Goal: Information Seeking & Learning: Find specific fact

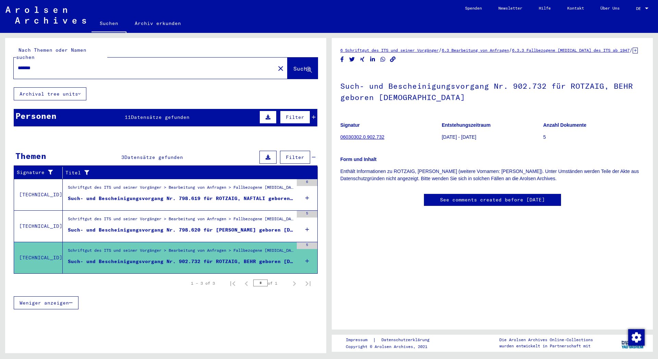
drag, startPoint x: 39, startPoint y: 62, endPoint x: 0, endPoint y: 62, distance: 38.7
click at [18, 64] on input "*******" at bounding box center [144, 67] width 253 height 7
type input "**********"
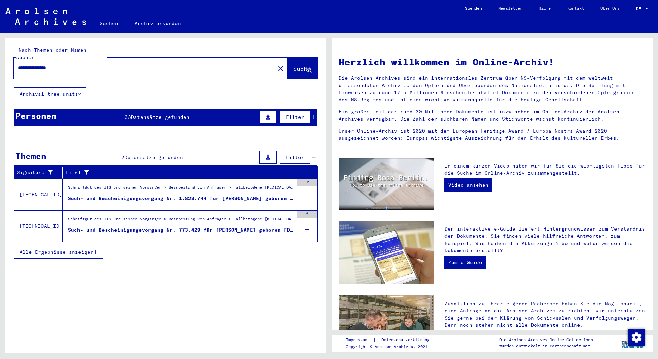
click at [147, 195] on div "Such- und Bescheinigungsvorgang Nr. 1.828.744 für [PERSON_NAME] geboren [DEMOGR…" at bounding box center [180, 198] width 225 height 7
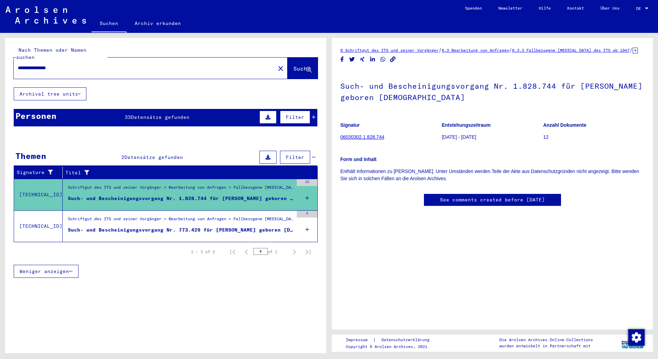
click at [154, 226] on div "Such- und Bescheinigungsvorgang Nr. 773.429 für [PERSON_NAME] geboren [DEMOGRAP…" at bounding box center [180, 229] width 225 height 7
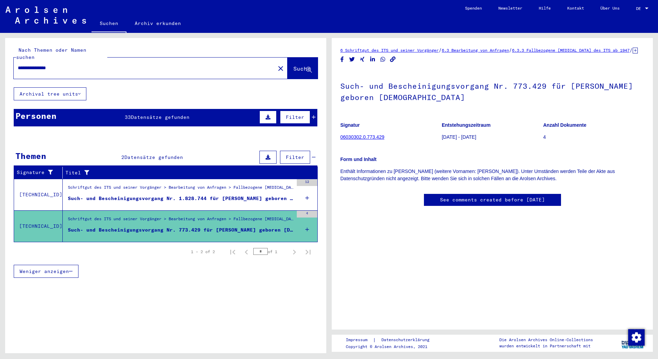
click at [146, 114] on span "Datensätze gefunden" at bounding box center [160, 117] width 59 height 6
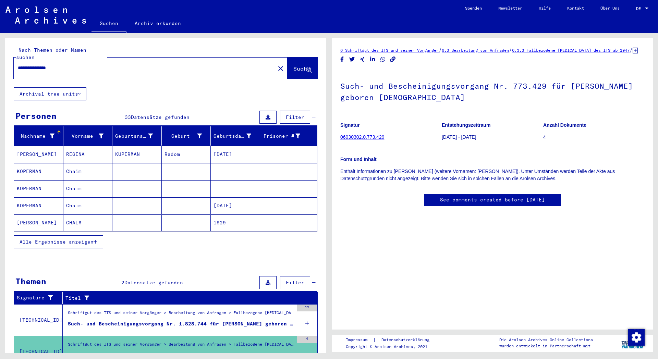
click at [54, 239] on span "Alle Ergebnisse anzeigen" at bounding box center [57, 242] width 74 height 6
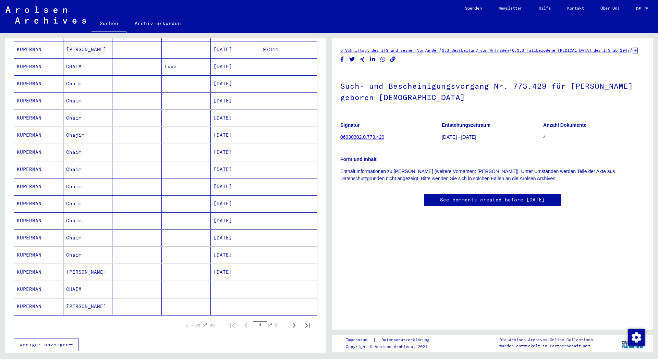
scroll to position [296, 0]
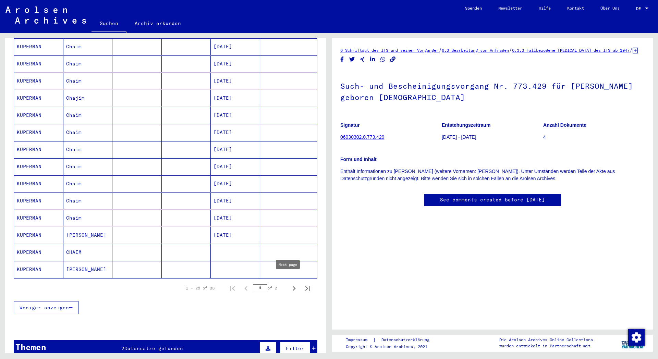
click at [292, 286] on icon "Next page" at bounding box center [293, 288] width 3 height 5
type input "*"
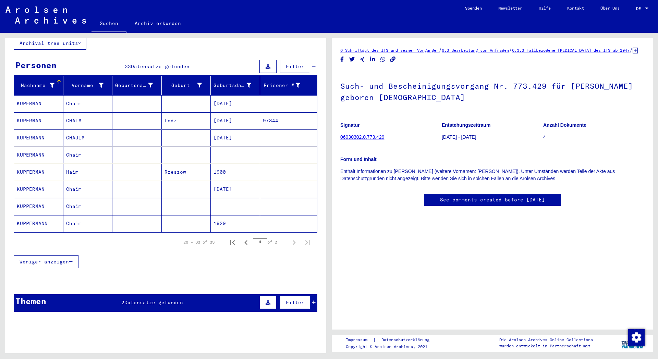
scroll to position [1, 0]
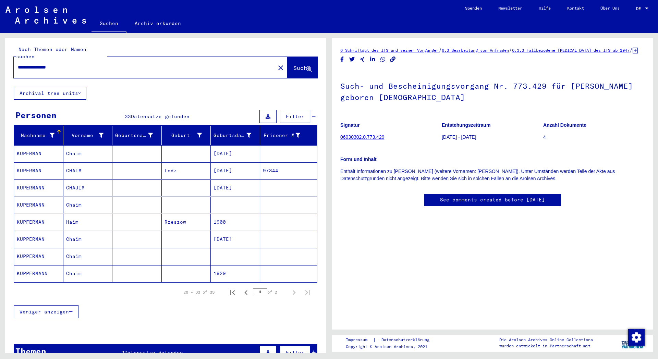
click at [219, 214] on mat-cell "1900" at bounding box center [235, 222] width 49 height 17
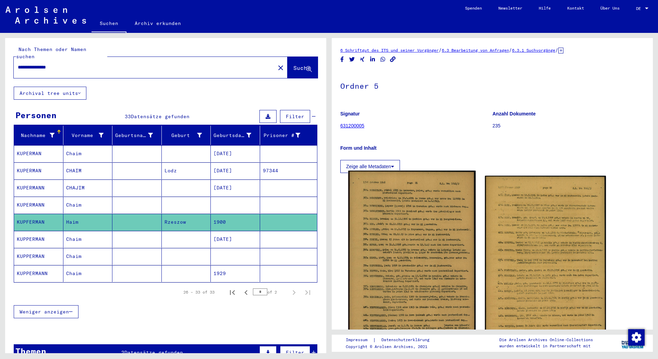
click at [416, 230] on img at bounding box center [411, 273] width 127 height 205
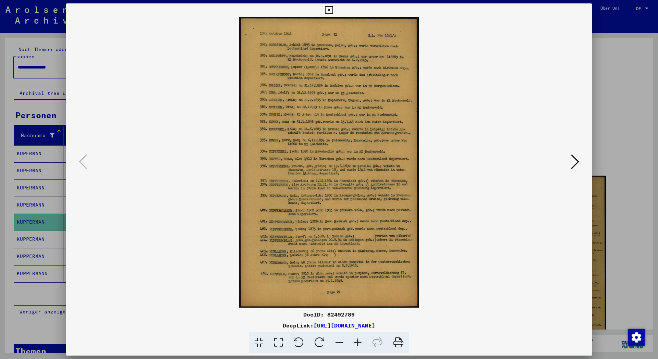
click at [360, 340] on icon at bounding box center [357, 342] width 18 height 21
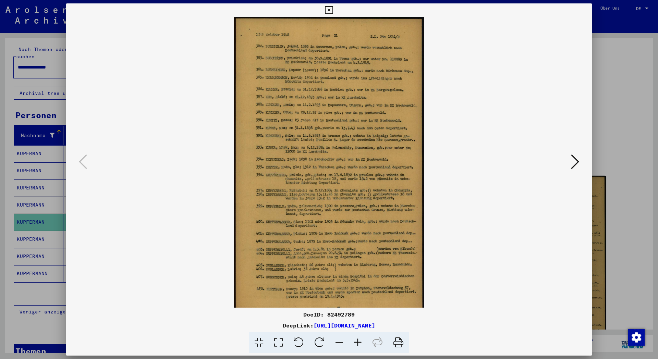
click at [360, 340] on icon at bounding box center [357, 342] width 18 height 21
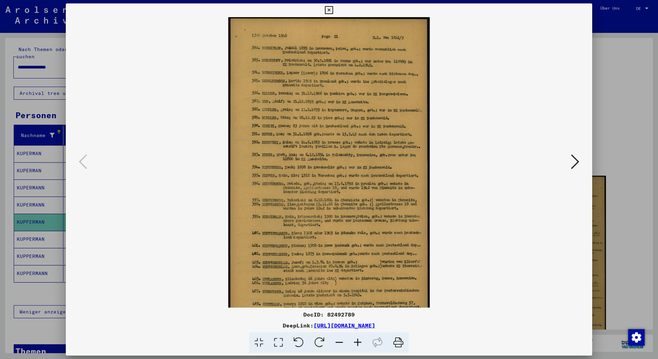
click at [361, 340] on icon at bounding box center [357, 342] width 18 height 21
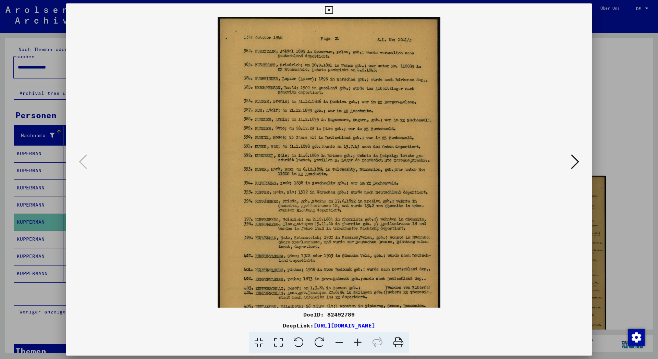
click at [361, 340] on icon at bounding box center [357, 342] width 18 height 21
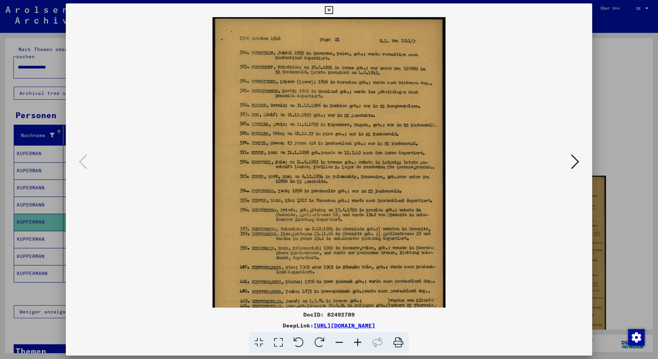
click at [361, 341] on icon at bounding box center [357, 342] width 18 height 21
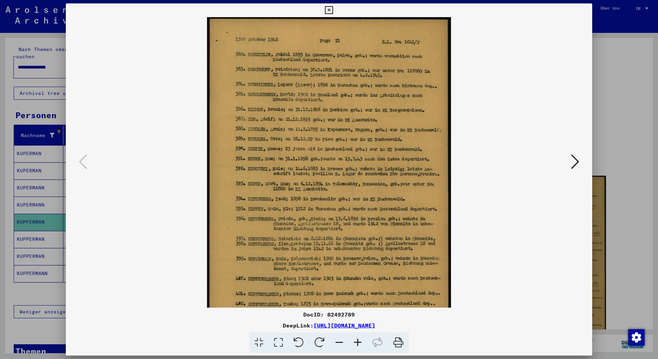
click at [361, 341] on icon at bounding box center [357, 342] width 18 height 21
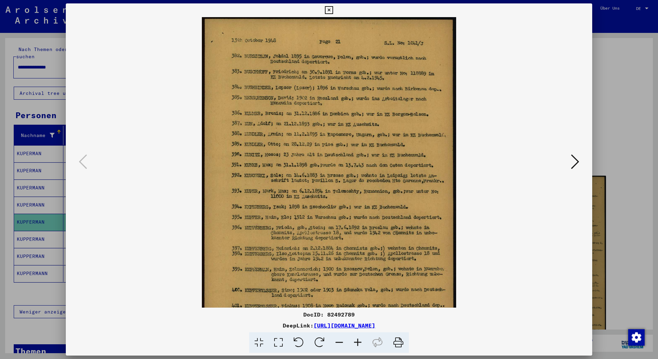
click at [361, 341] on icon at bounding box center [357, 342] width 18 height 21
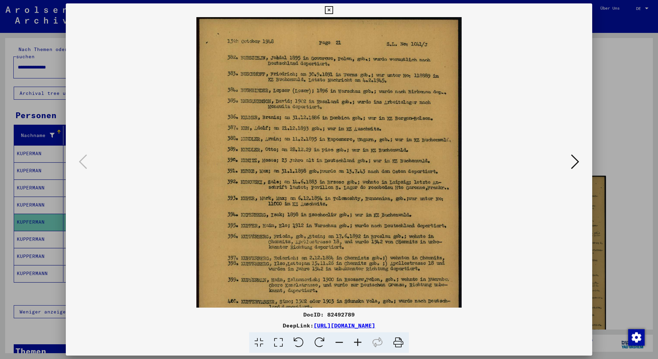
click at [361, 341] on icon at bounding box center [357, 342] width 18 height 21
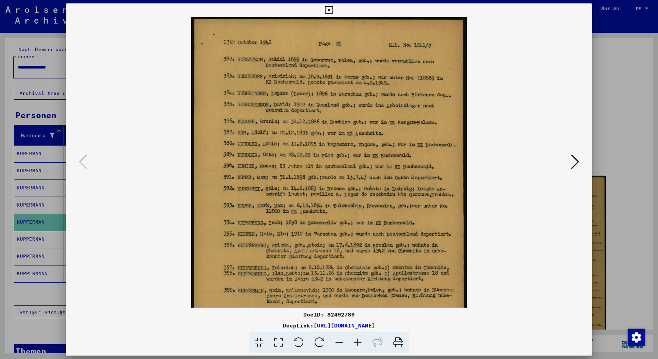
click at [361, 341] on icon at bounding box center [357, 342] width 18 height 21
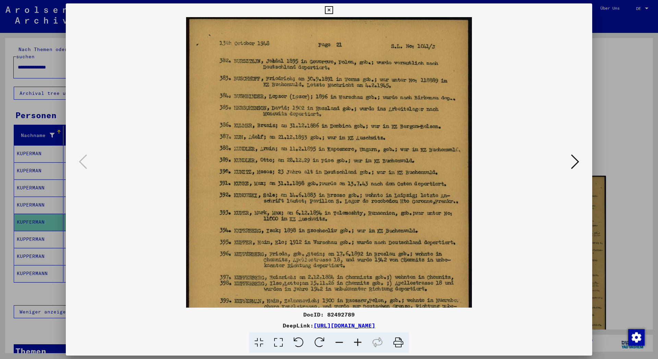
click at [361, 341] on icon at bounding box center [357, 342] width 18 height 21
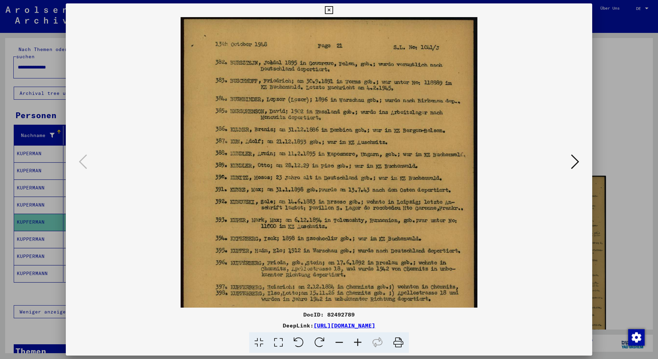
click at [361, 341] on icon at bounding box center [357, 342] width 18 height 21
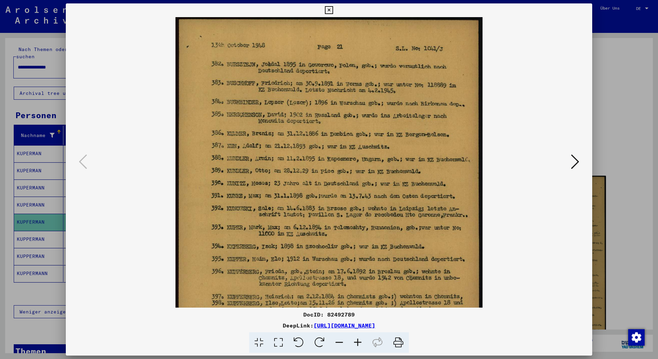
click at [361, 341] on icon at bounding box center [357, 342] width 18 height 21
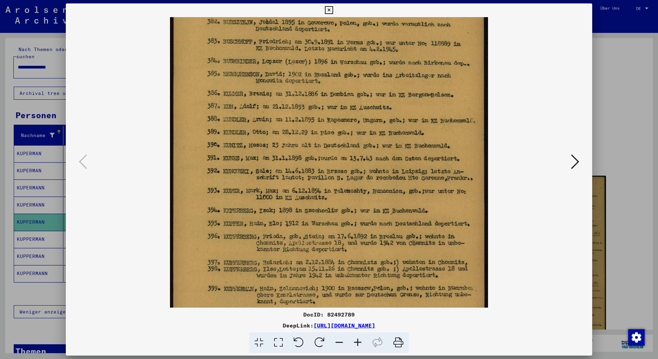
scroll to position [46, 0]
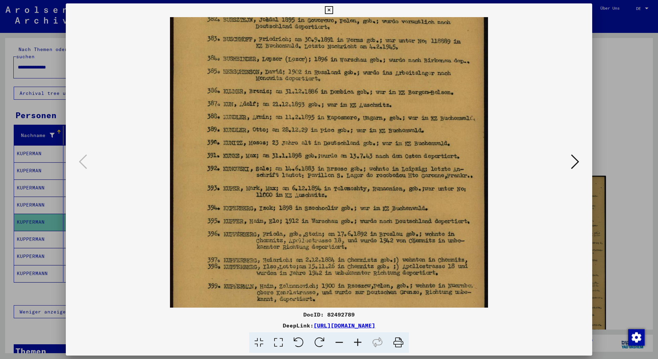
drag, startPoint x: 330, startPoint y: 264, endPoint x: 330, endPoint y: 217, distance: 46.2
click at [330, 217] on img at bounding box center [329, 227] width 318 height 513
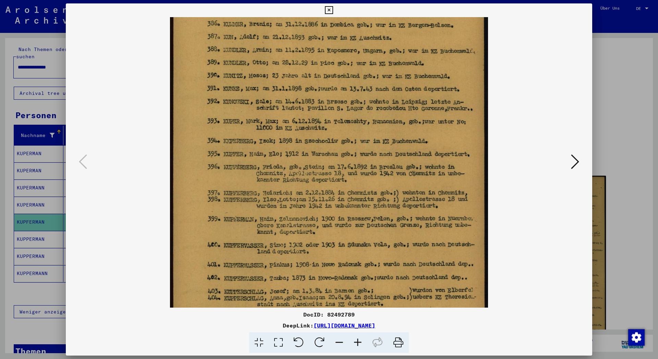
scroll to position [114, 0]
drag, startPoint x: 323, startPoint y: 283, endPoint x: 335, endPoint y: 215, distance: 68.7
click at [335, 215] on img at bounding box center [329, 159] width 318 height 513
click at [333, 10] on icon at bounding box center [329, 10] width 8 height 8
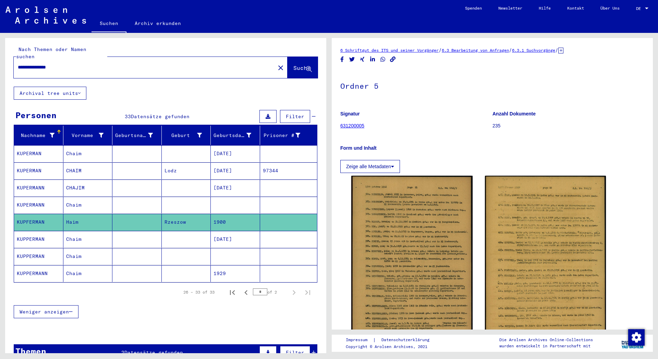
click at [223, 249] on mat-cell at bounding box center [235, 256] width 49 height 17
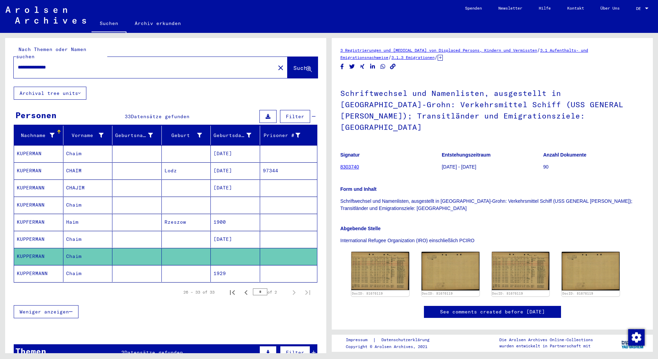
click at [219, 198] on mat-cell at bounding box center [235, 205] width 49 height 17
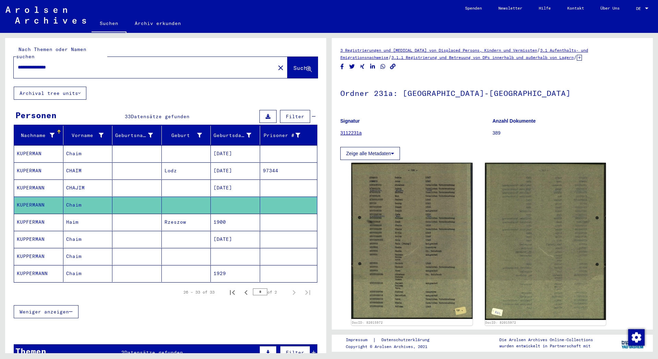
drag, startPoint x: 51, startPoint y: 58, endPoint x: 76, endPoint y: 58, distance: 24.7
click at [76, 64] on input "**********" at bounding box center [144, 67] width 253 height 7
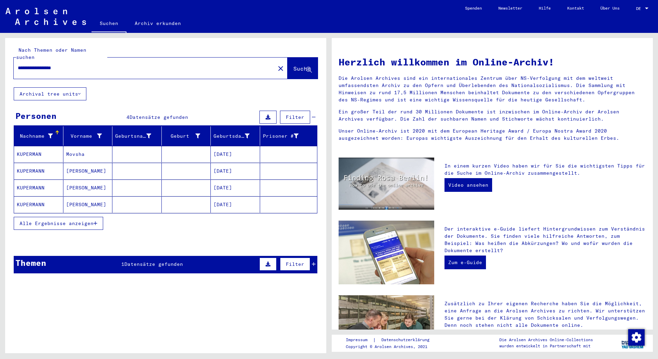
click at [65, 220] on span "Alle Ergebnisse anzeigen" at bounding box center [57, 223] width 74 height 6
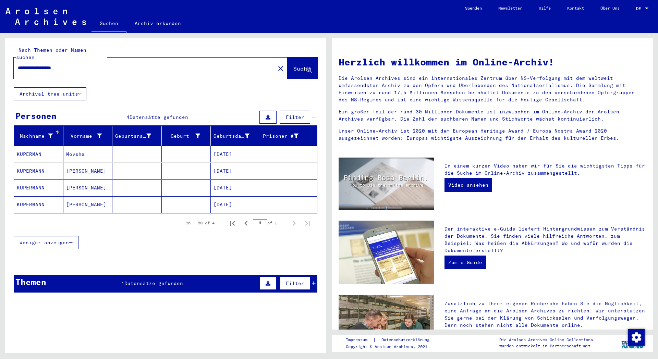
click at [96, 64] on input "**********" at bounding box center [142, 67] width 249 height 7
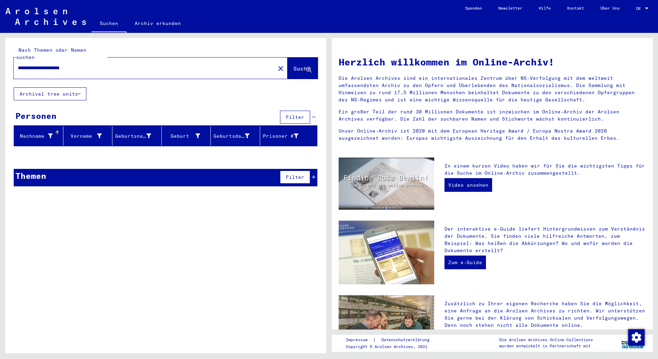
click at [62, 64] on input "**********" at bounding box center [142, 67] width 249 height 7
type input "**********"
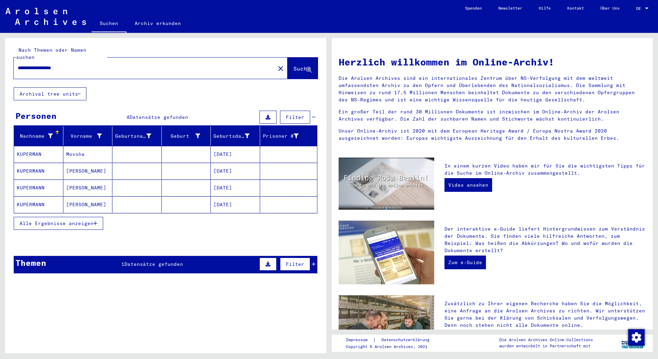
click at [147, 261] on span "Datensätze gefunden" at bounding box center [153, 264] width 59 height 6
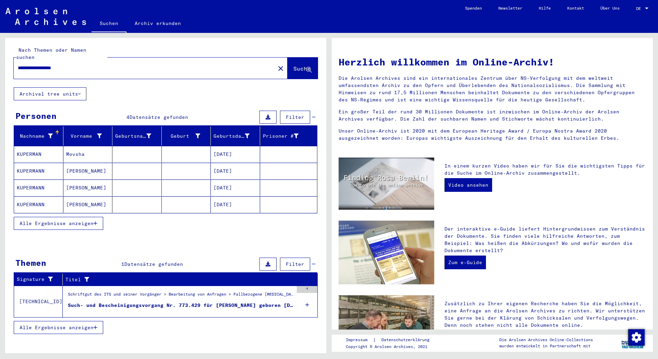
click at [184, 302] on div "Such- und Bescheinigungsvorgang Nr. 773.429 für [PERSON_NAME] geboren [DEMOGRAP…" at bounding box center [180, 305] width 225 height 7
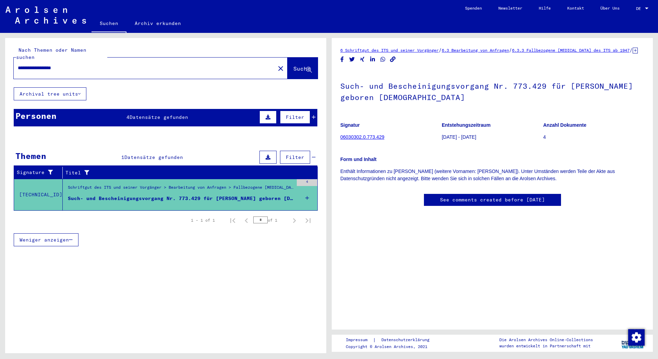
click at [307, 197] on mat-cell at bounding box center [288, 205] width 57 height 17
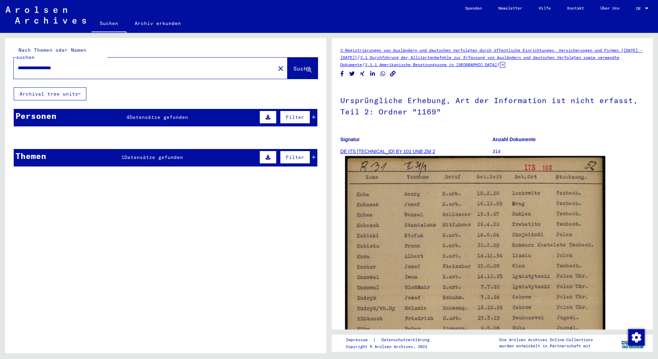
click at [494, 223] on img at bounding box center [475, 338] width 260 height 365
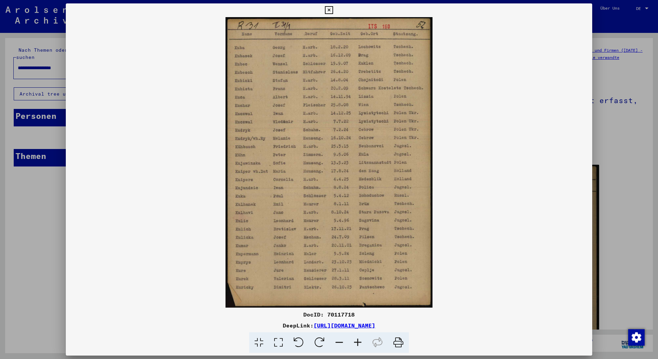
click at [333, 9] on icon at bounding box center [329, 10] width 8 height 8
